Goal: Obtain resource: Obtain resource

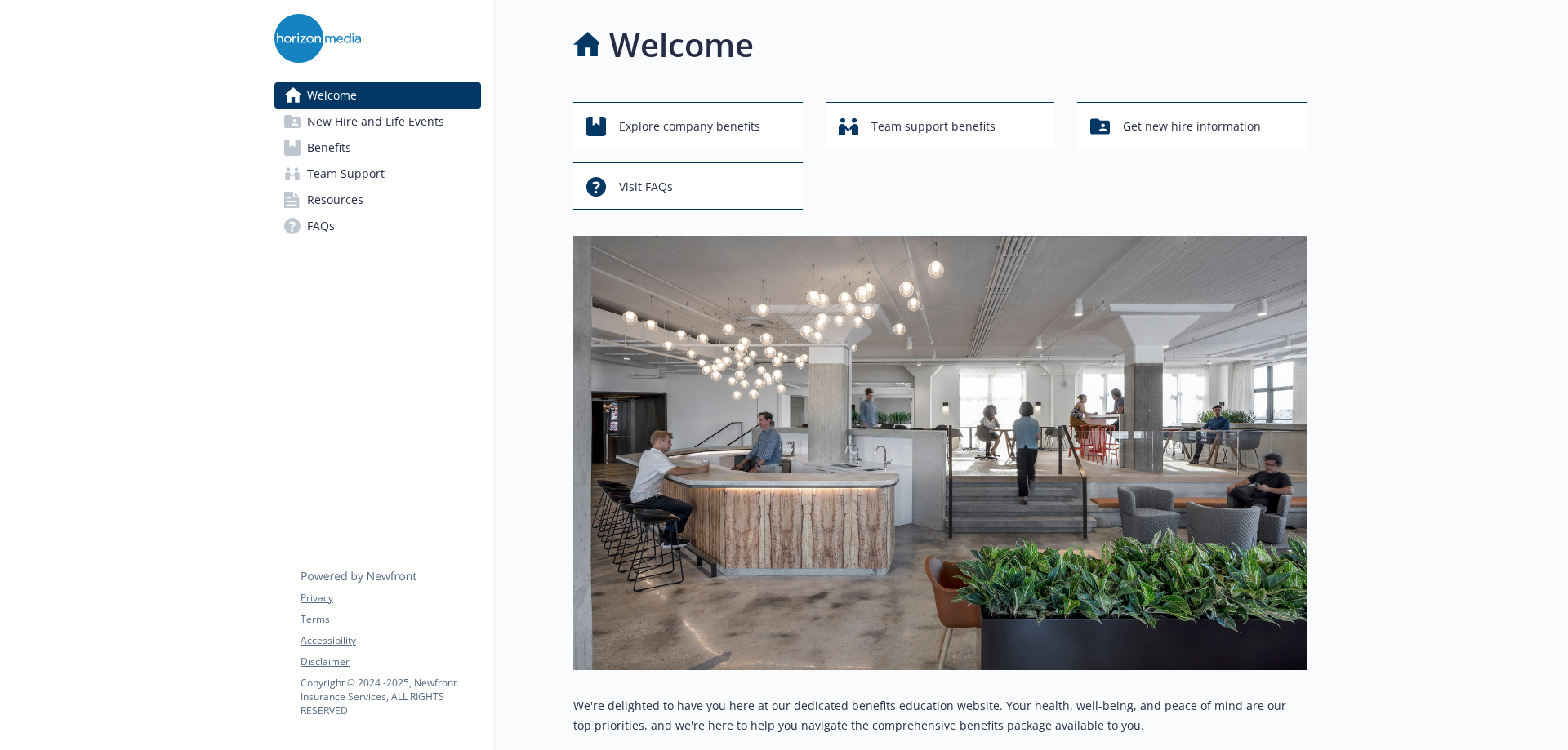
click at [308, 148] on span "Benefits" at bounding box center [328, 148] width 44 height 26
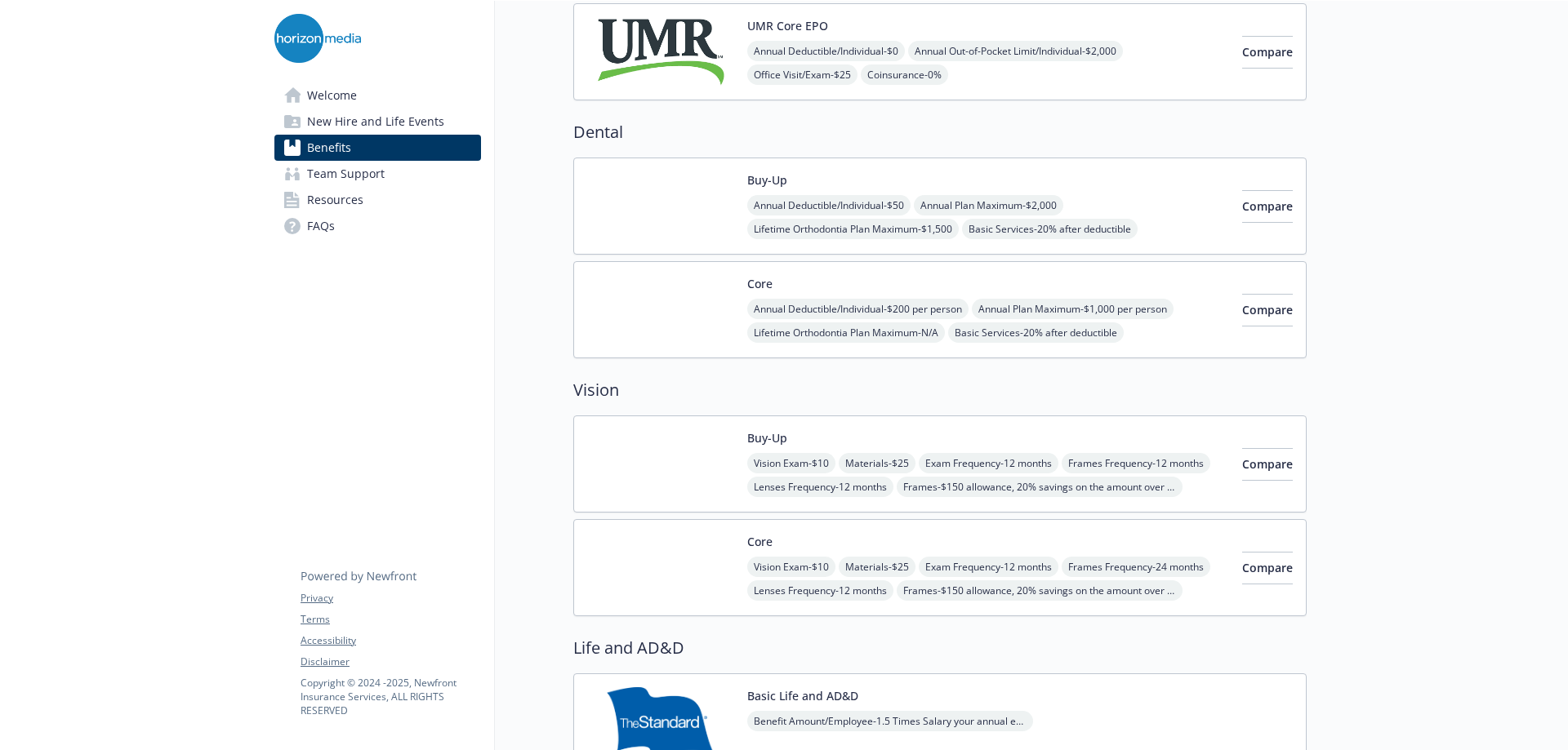
scroll to position [490, 0]
click at [1268, 459] on button "Compare" at bounding box center [1267, 464] width 50 height 33
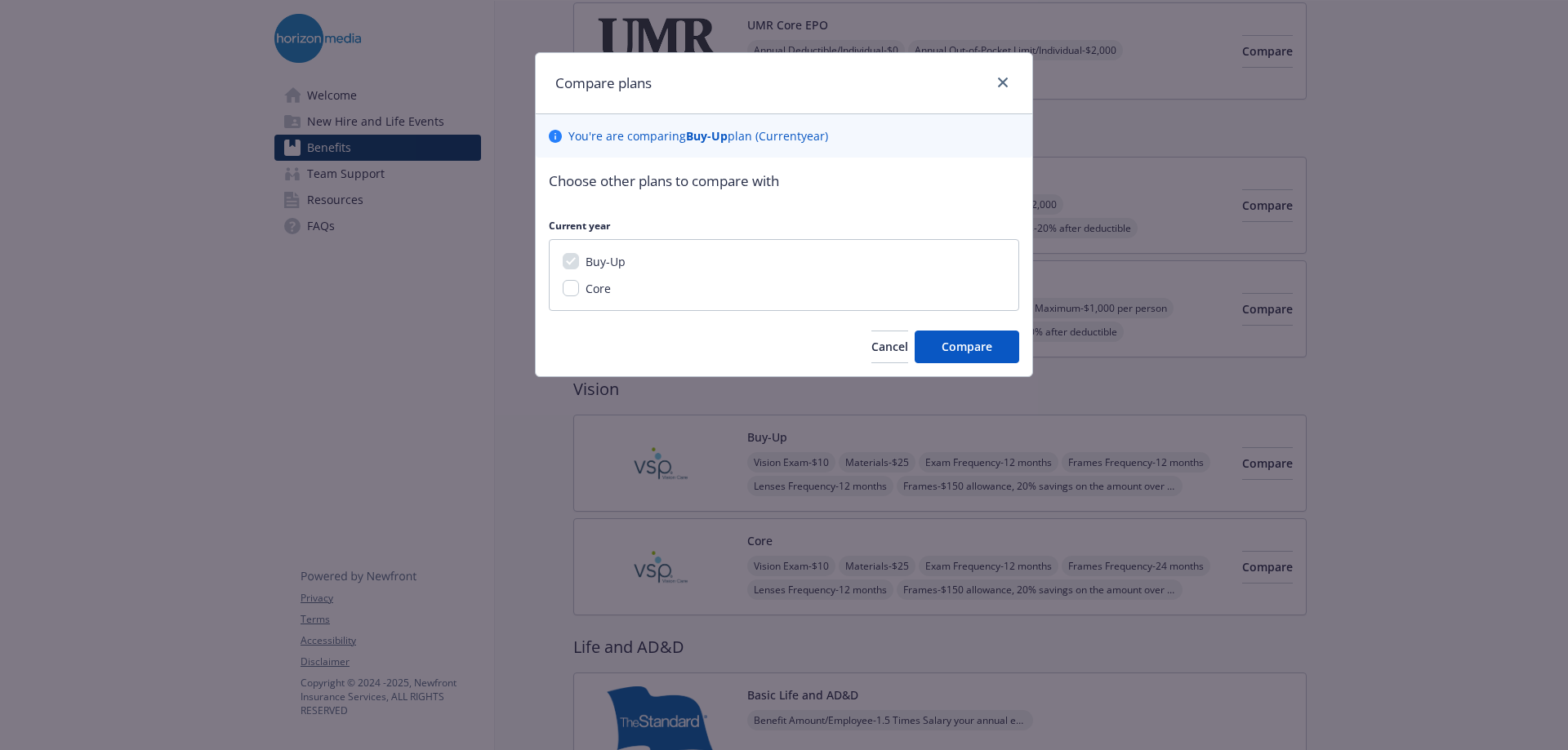
click at [580, 263] on div "Buy-Up" at bounding box center [603, 262] width 49 height 17
click at [963, 344] on span "Compare" at bounding box center [967, 346] width 50 height 16
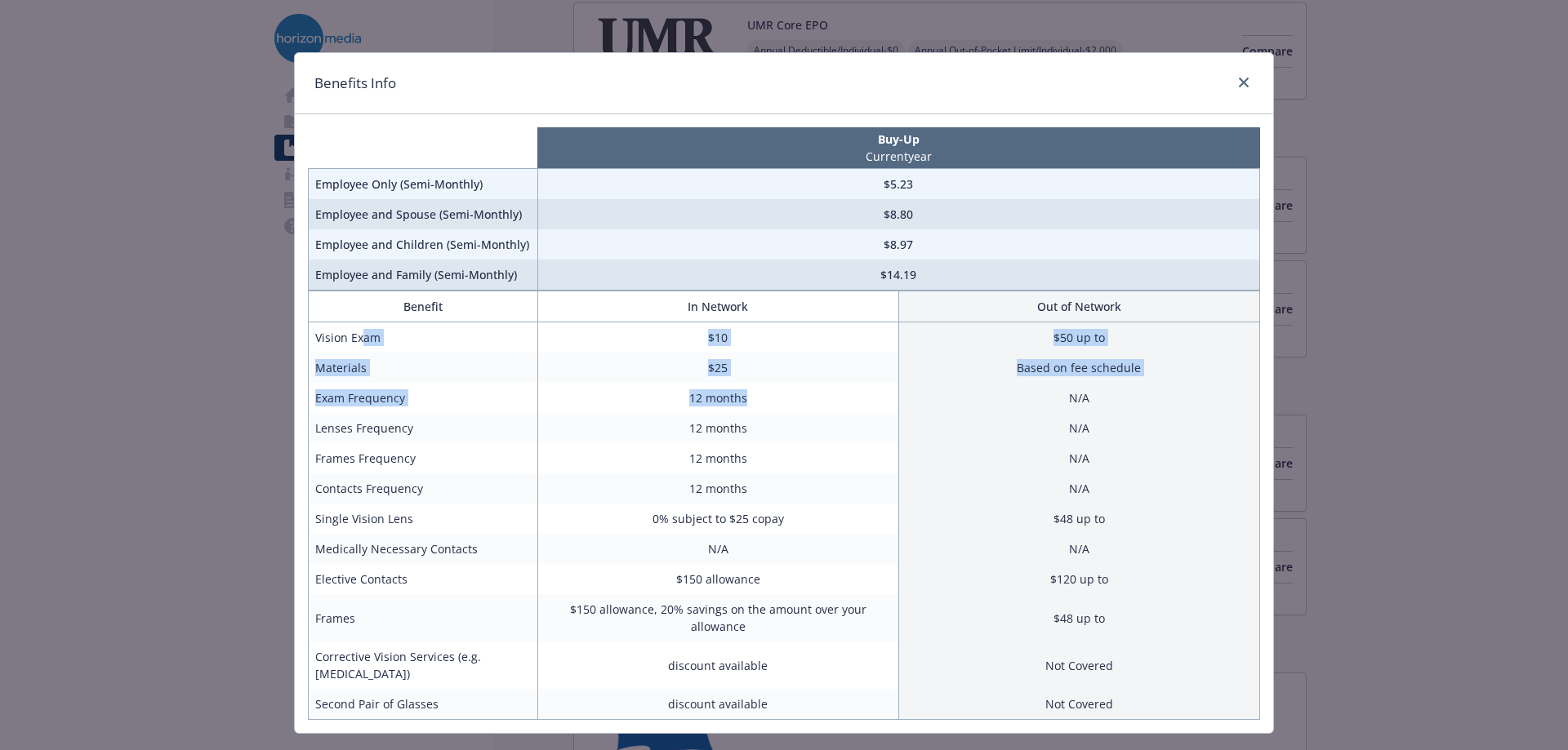
drag, startPoint x: 355, startPoint y: 328, endPoint x: 775, endPoint y: 409, distance: 427.7
click at [775, 409] on tbody "Vision Exam $10 $50 up to Materials $25 Based on fee schedule Exam Frequency 12…" at bounding box center [784, 520] width 951 height 398
click at [775, 409] on td "12 months" at bounding box center [717, 398] width 361 height 30
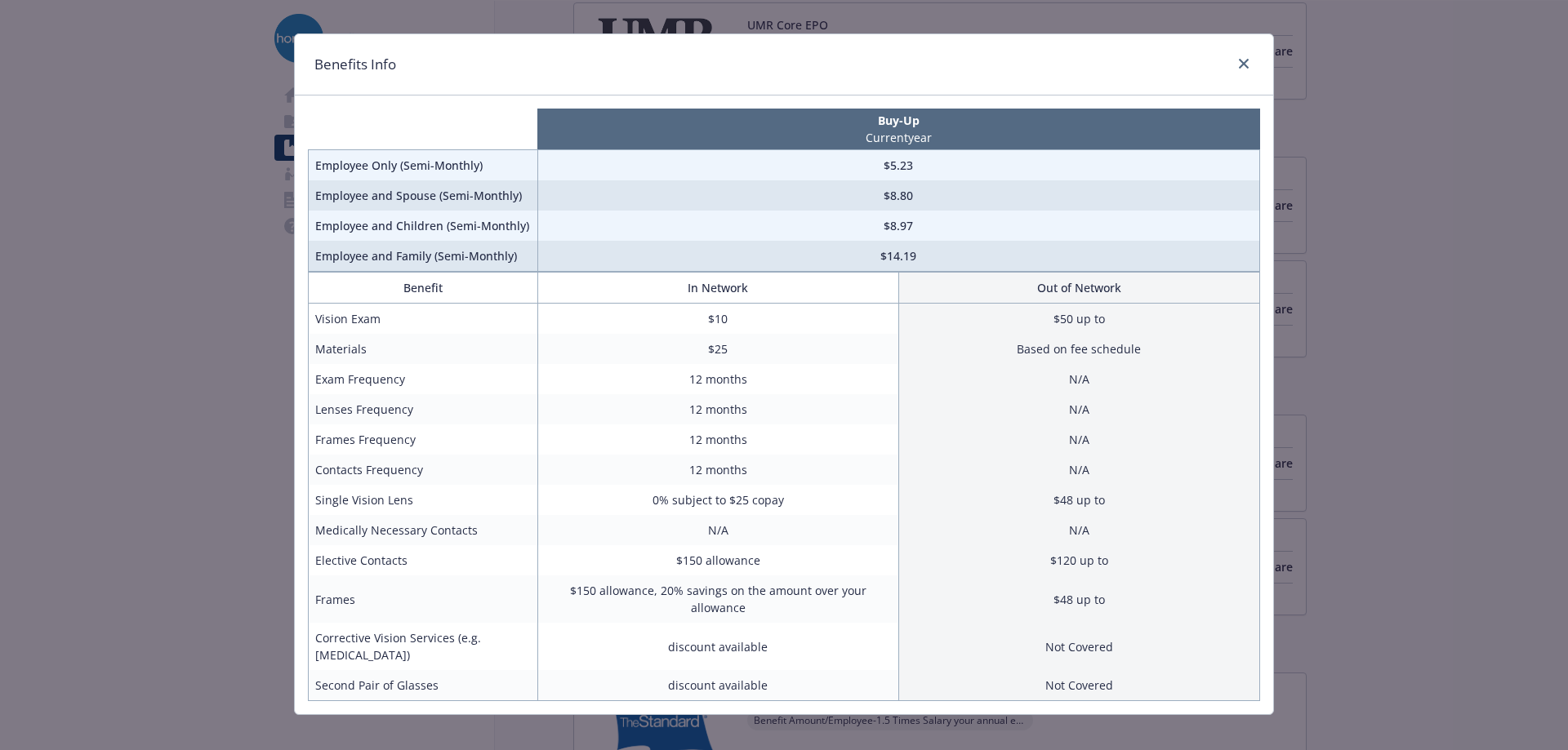
click at [690, 593] on td "$150 allowance, 20% savings on the amount over your allowance" at bounding box center [717, 599] width 361 height 48
click at [761, 497] on td "0% subject to $25 copay" at bounding box center [717, 500] width 361 height 30
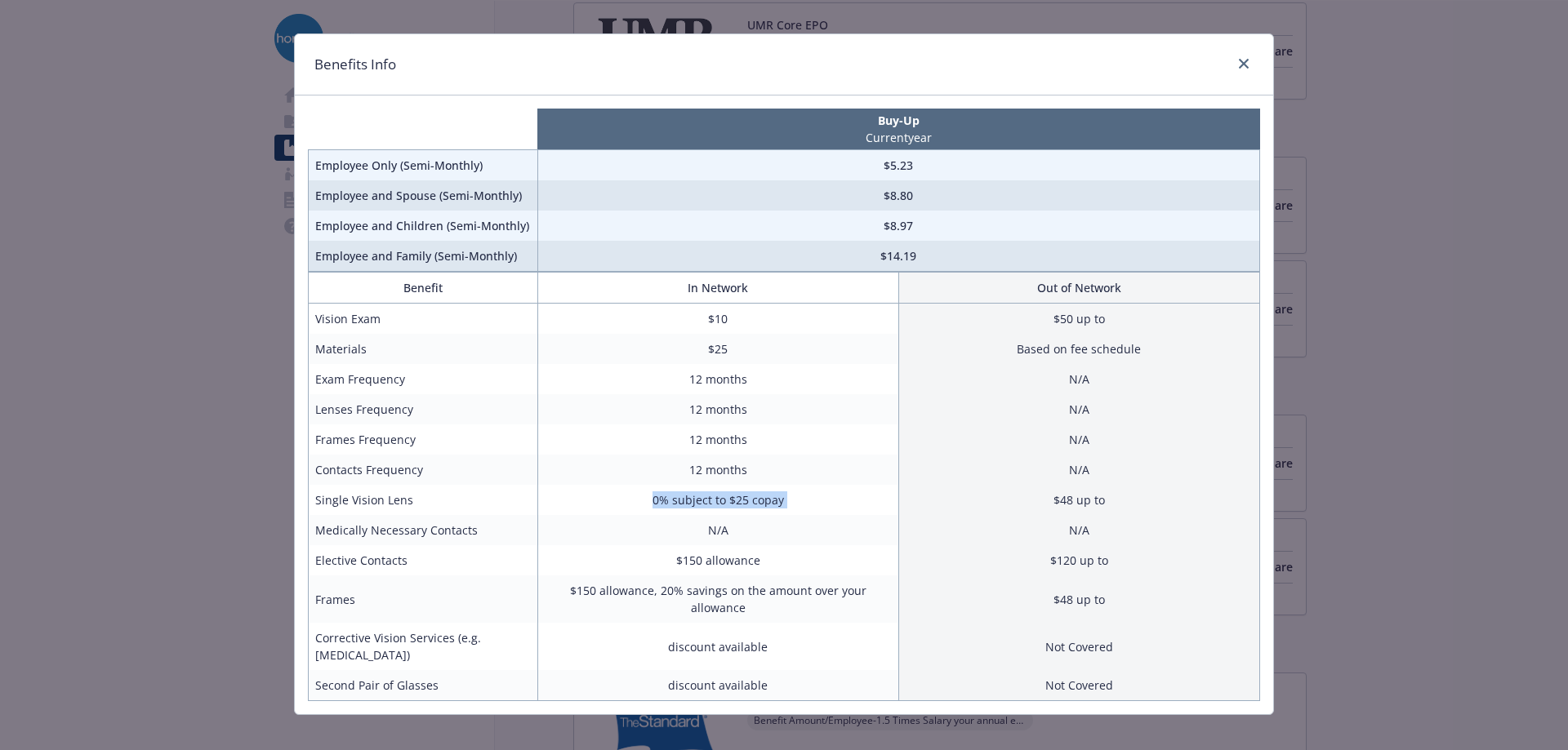
click at [761, 497] on td "0% subject to $25 copay" at bounding box center [717, 500] width 361 height 30
click at [811, 497] on td "0% subject to $25 copay" at bounding box center [717, 500] width 361 height 30
drag, startPoint x: 811, startPoint y: 497, endPoint x: 459, endPoint y: 488, distance: 352.1
click at [459, 488] on tr "Single Vision Lens 0% subject to $25 copay $48 up to" at bounding box center [784, 500] width 951 height 30
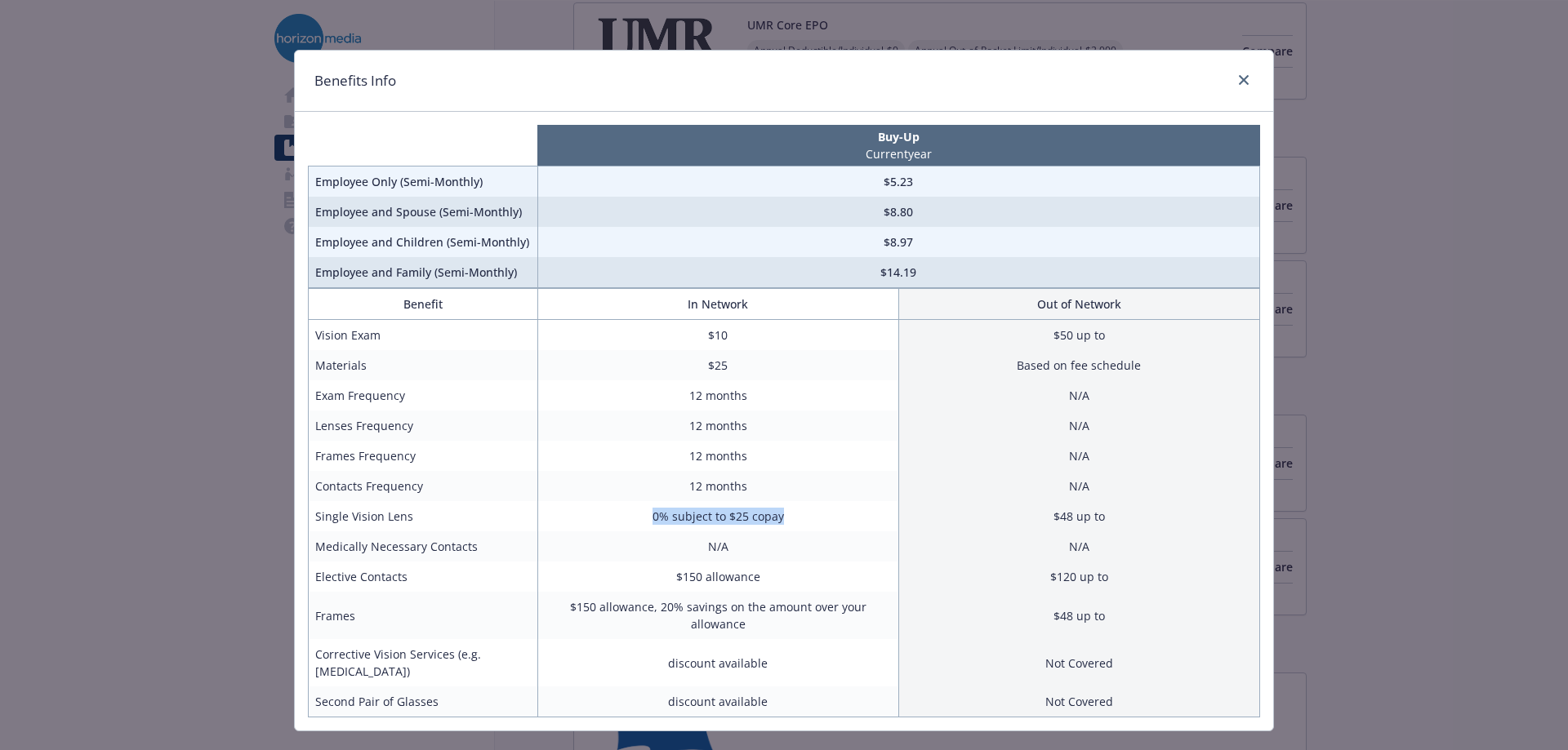
scroll to position [0, 0]
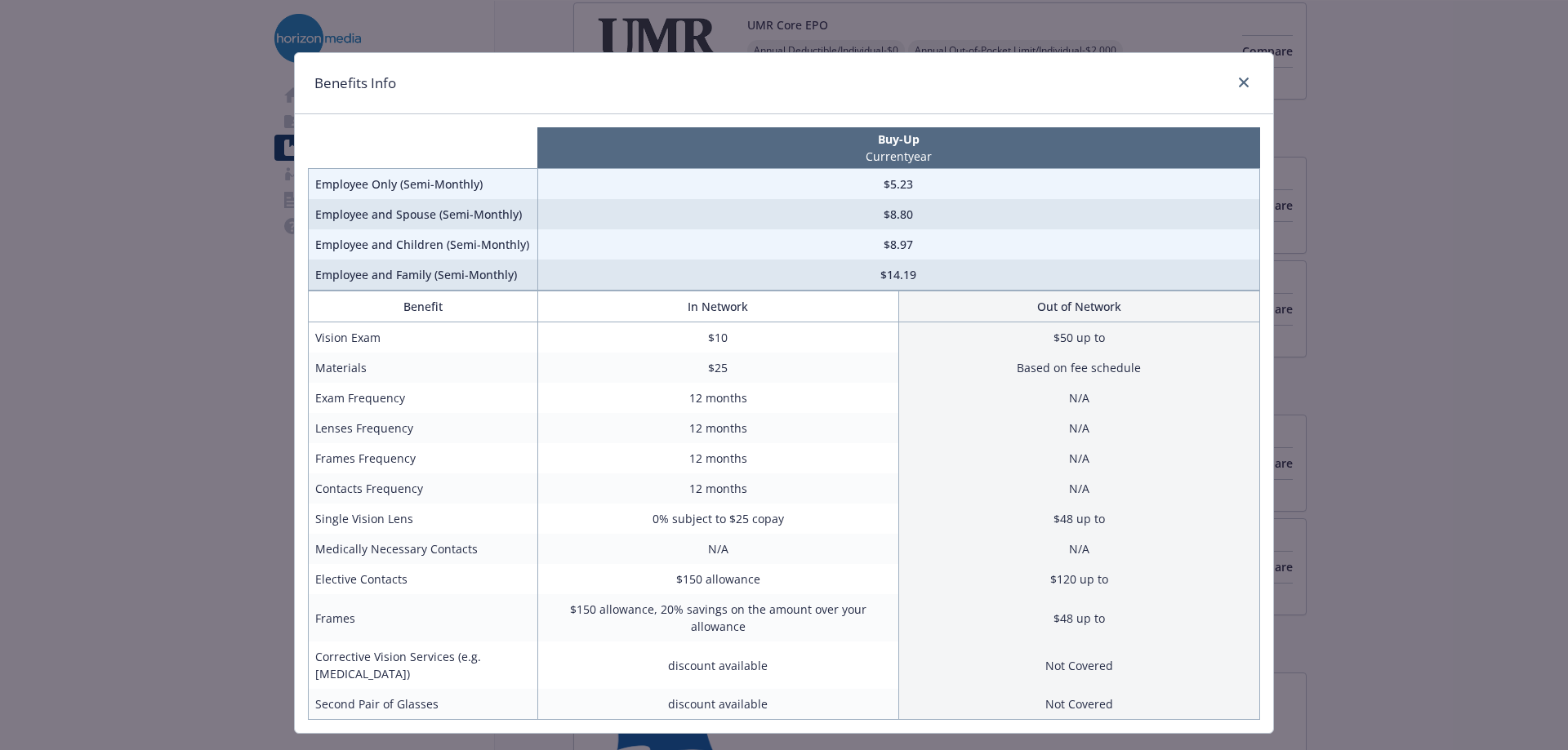
click at [1247, 77] on div "compare plan details" at bounding box center [1241, 83] width 26 height 22
click at [1216, 91] on div "Benefits Info" at bounding box center [783, 83] width 978 height 61
click at [1239, 81] on icon "close" at bounding box center [1243, 82] width 10 height 10
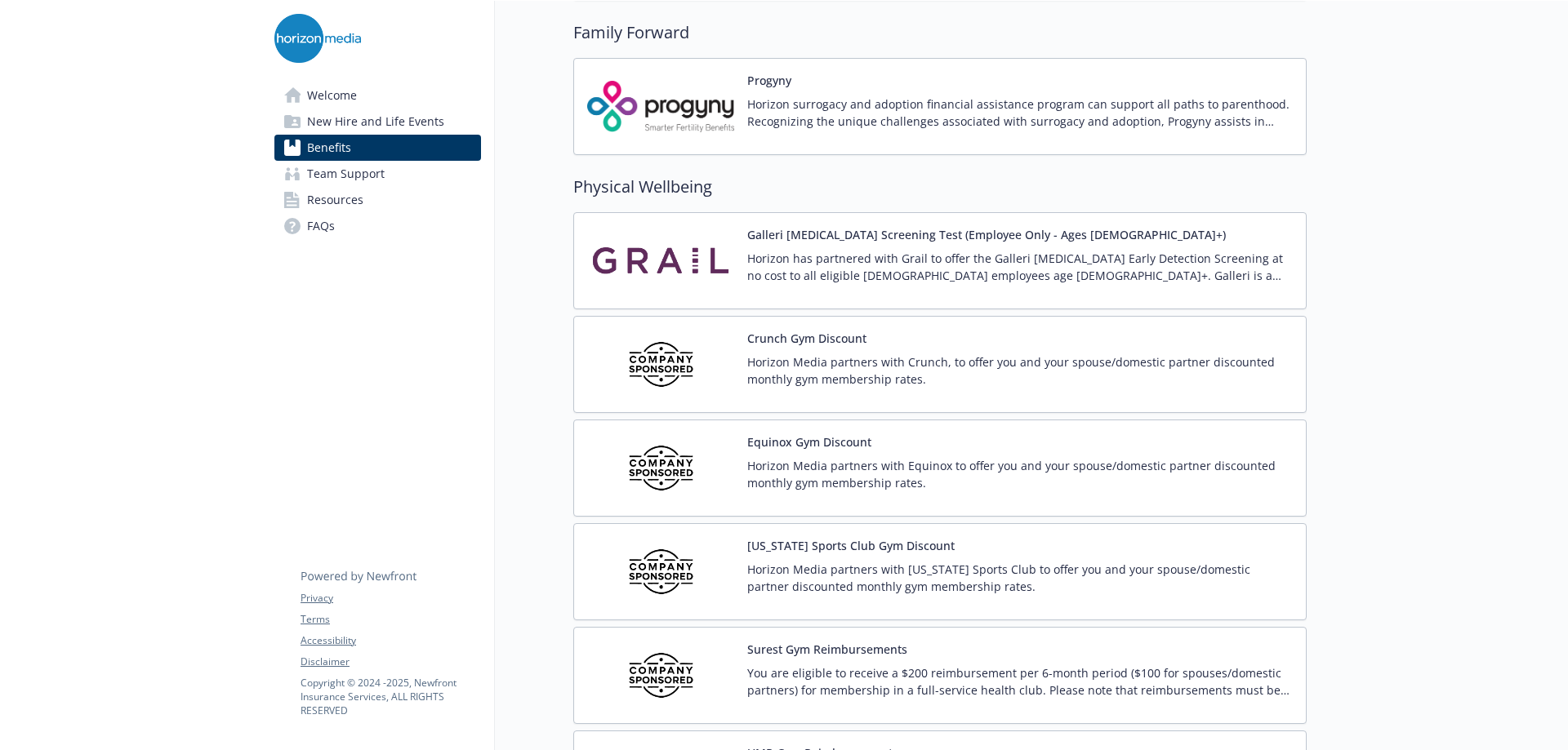
scroll to position [3592, 0]
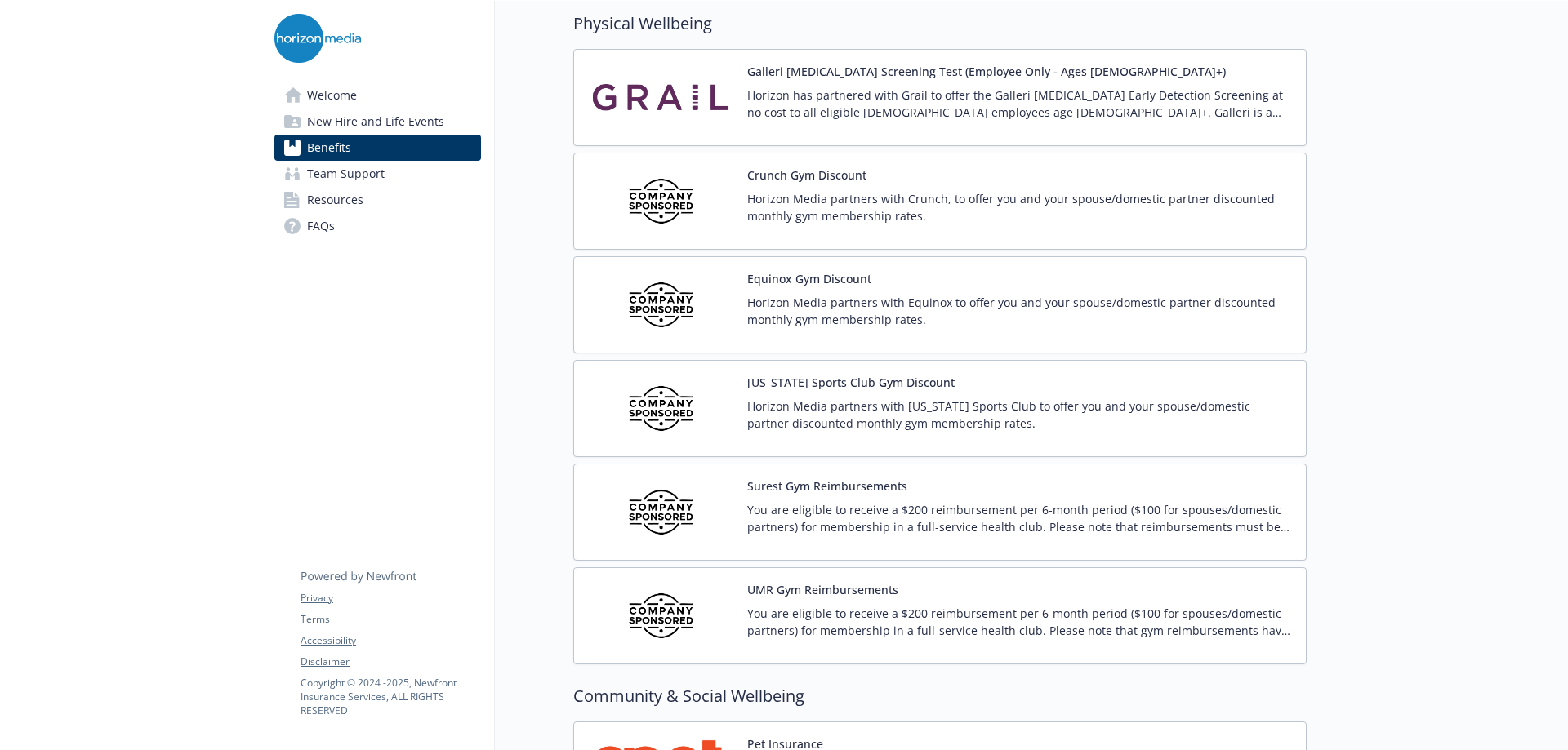
click at [982, 522] on p "You are eligible to receive a $200 reimbursement per 6-month period ($100 for s…" at bounding box center [1020, 519] width 546 height 35
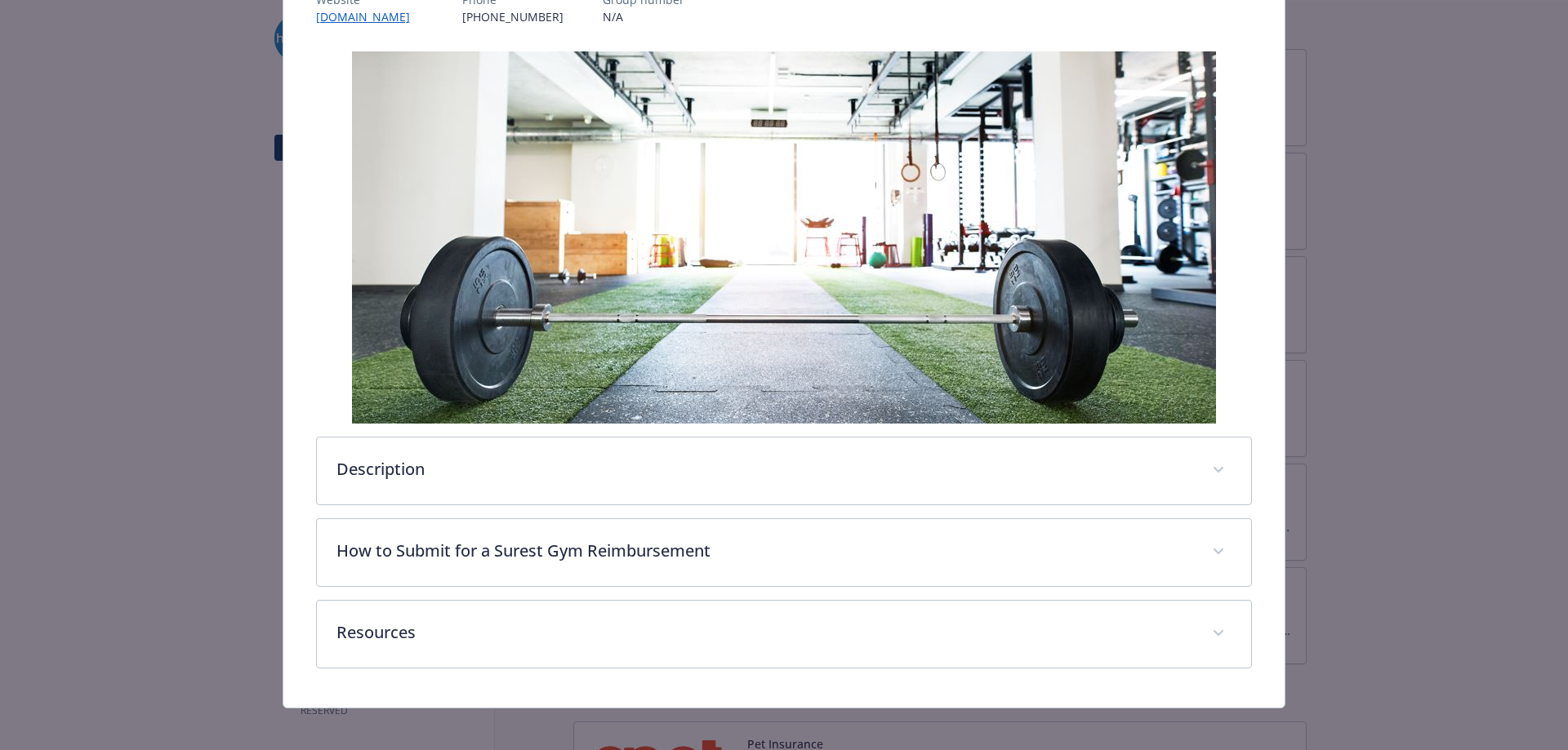
scroll to position [249, 0]
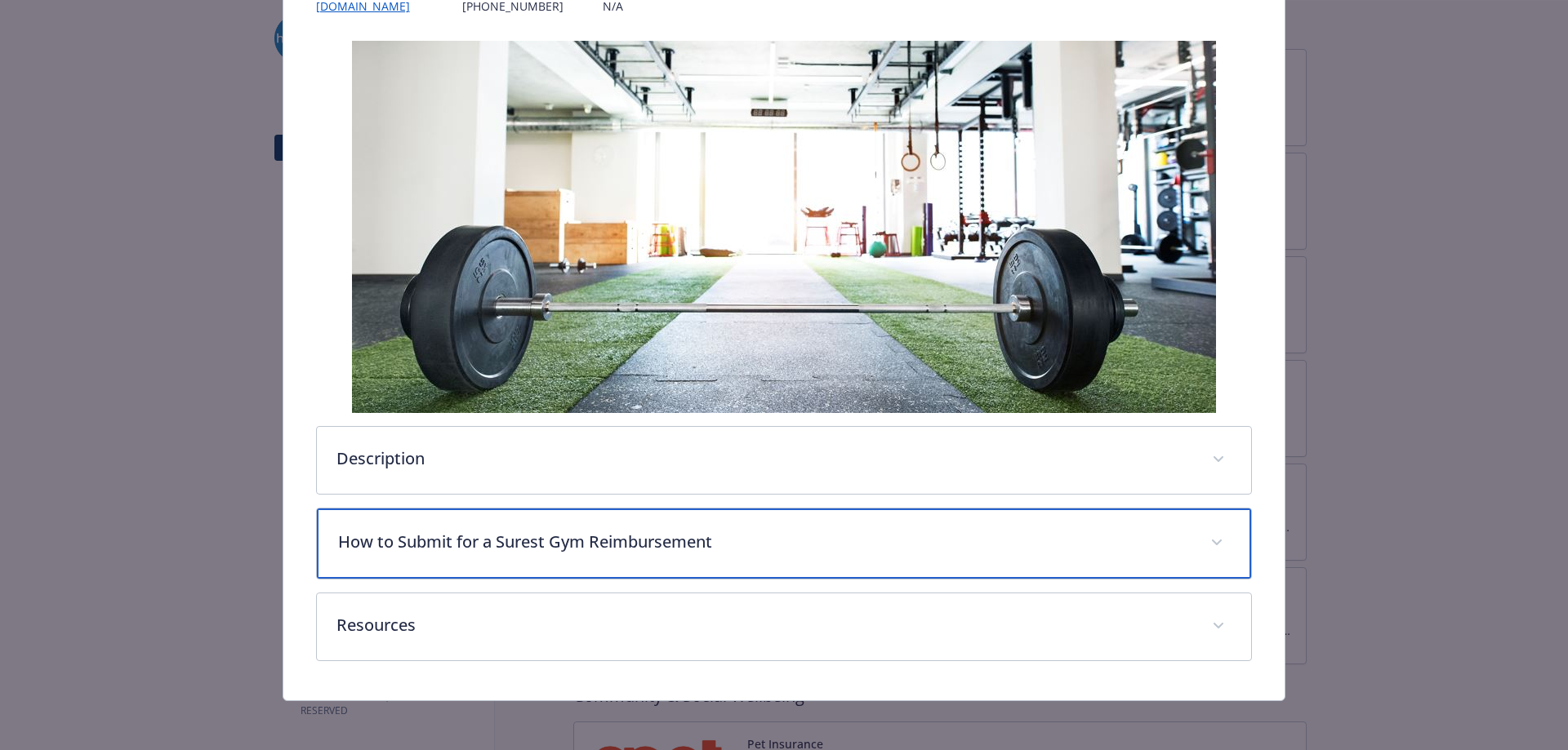
click at [602, 551] on p "How to Submit for a Surest Gym Reimbursement" at bounding box center [764, 542] width 853 height 24
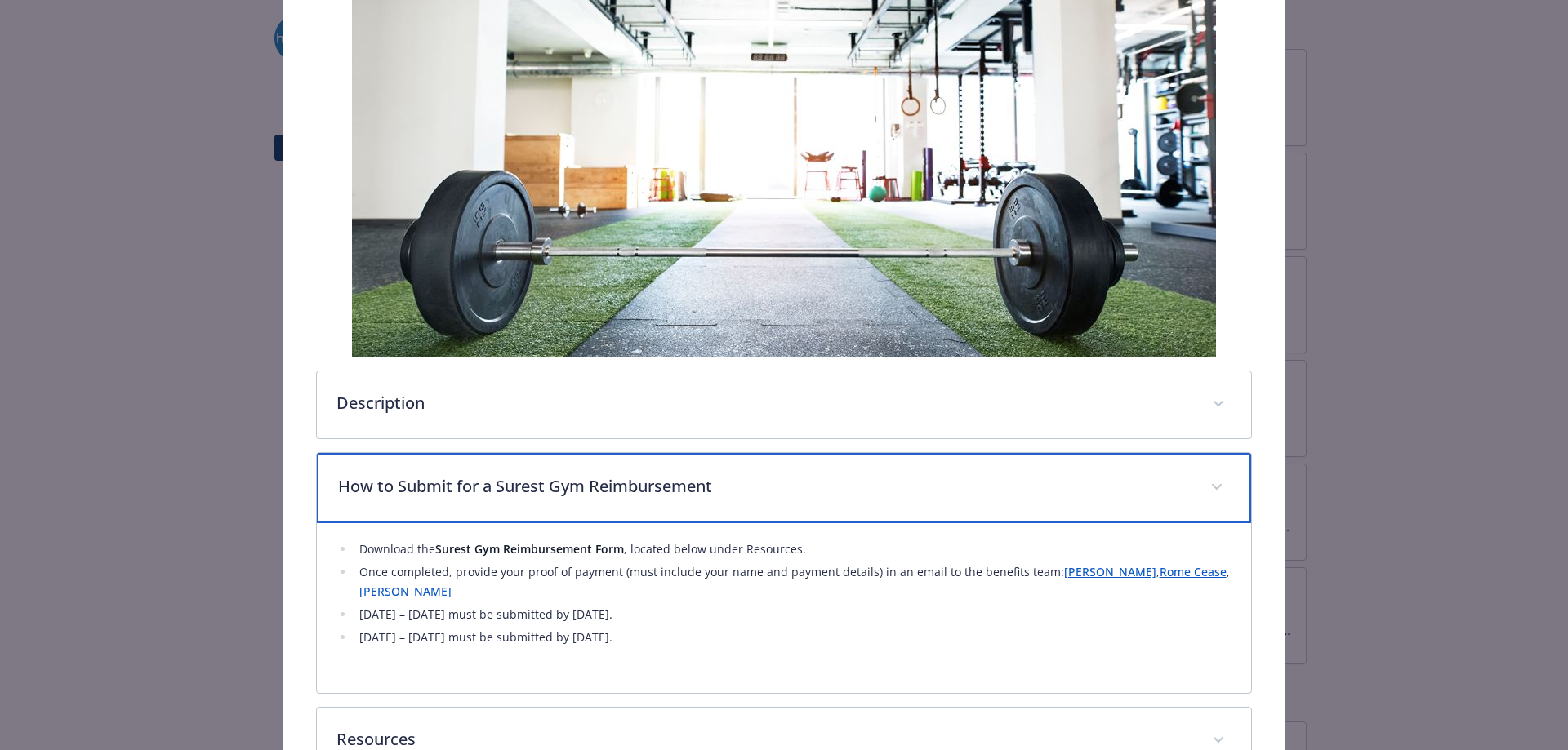
scroll to position [331, 0]
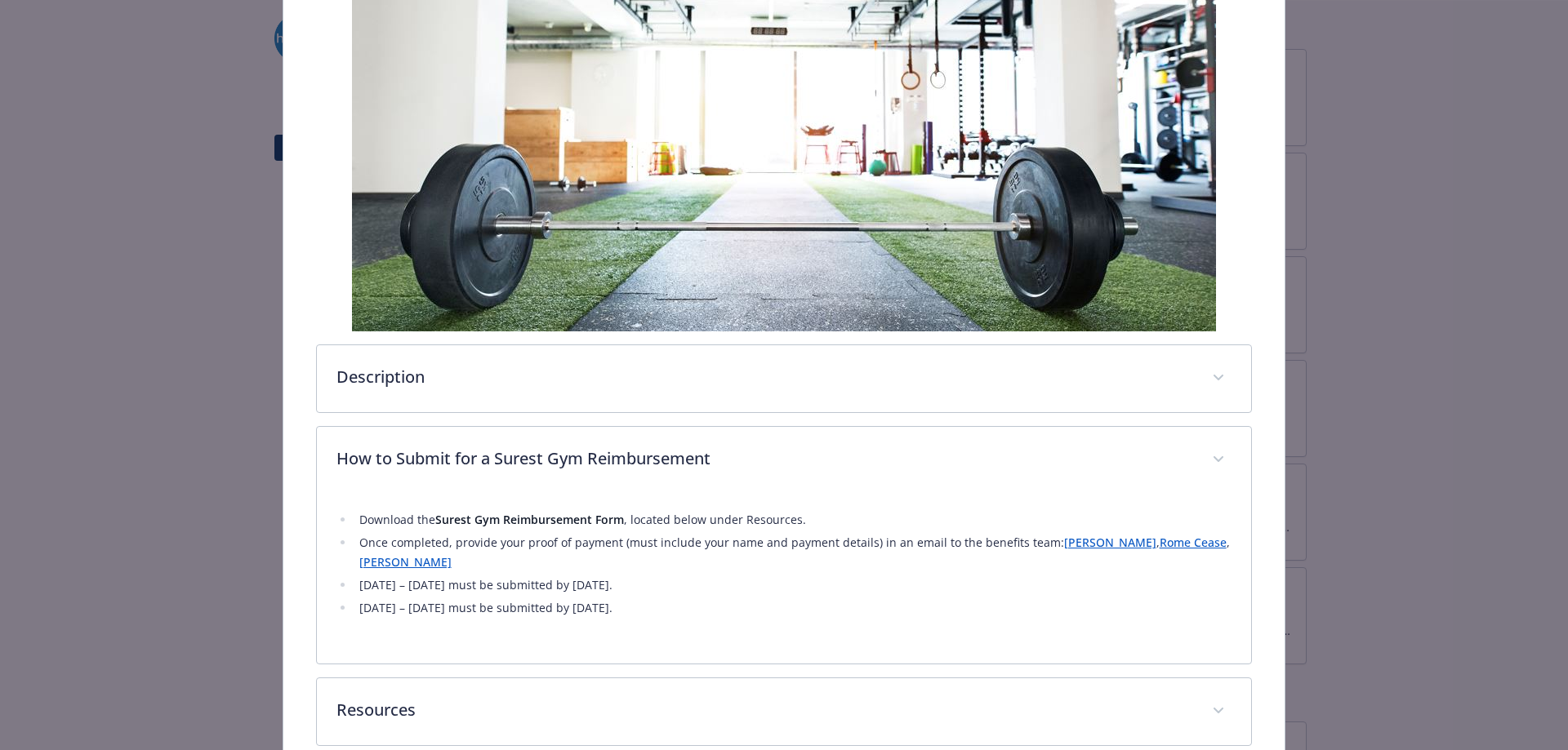
click at [560, 520] on strong "Surest Gym Reimbursement Form" at bounding box center [529, 520] width 189 height 16
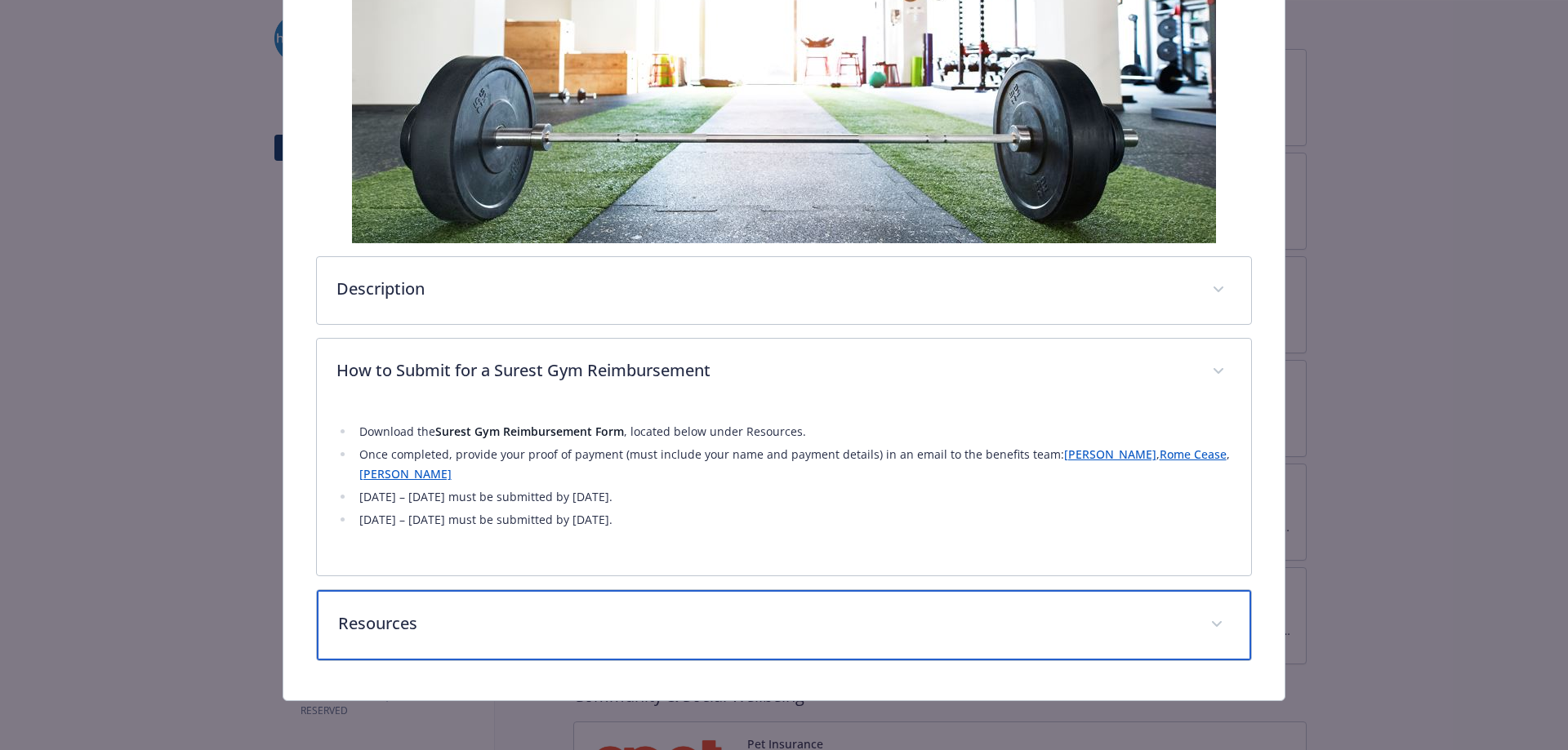
click at [422, 641] on div "Resources" at bounding box center [784, 624] width 935 height 70
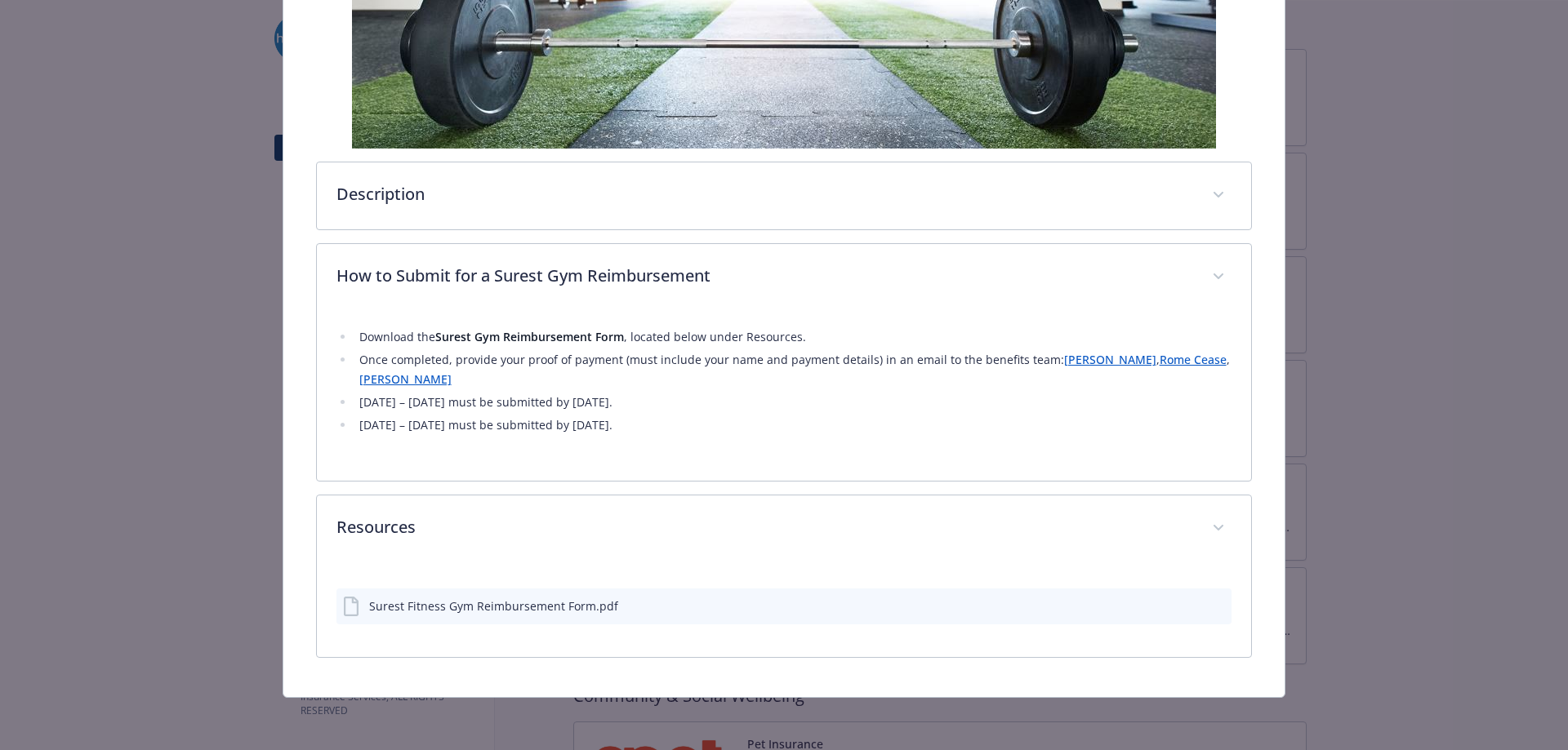
click at [449, 603] on div "Surest Fitness Gym Reimbursement Form.pdf" at bounding box center [493, 606] width 249 height 17
click at [1182, 601] on icon "download file" at bounding box center [1189, 605] width 13 height 13
